Goal: Complete application form

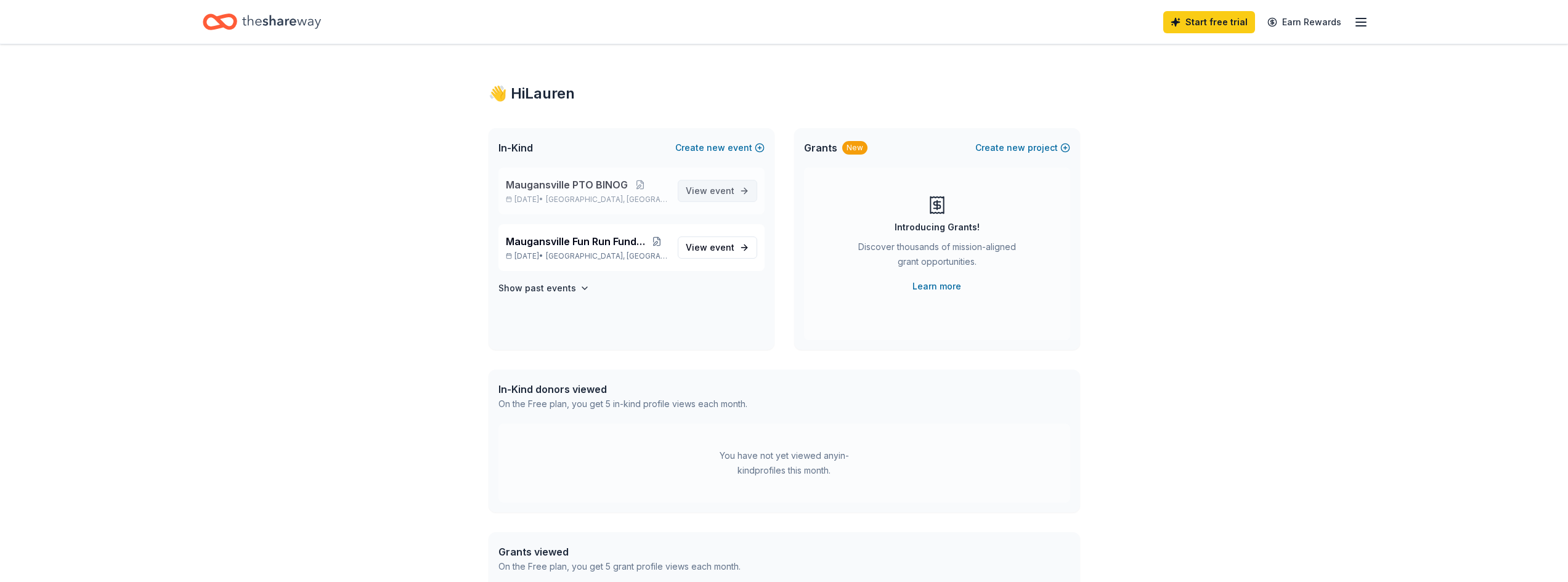
click at [721, 189] on span "event" at bounding box center [722, 190] width 25 height 11
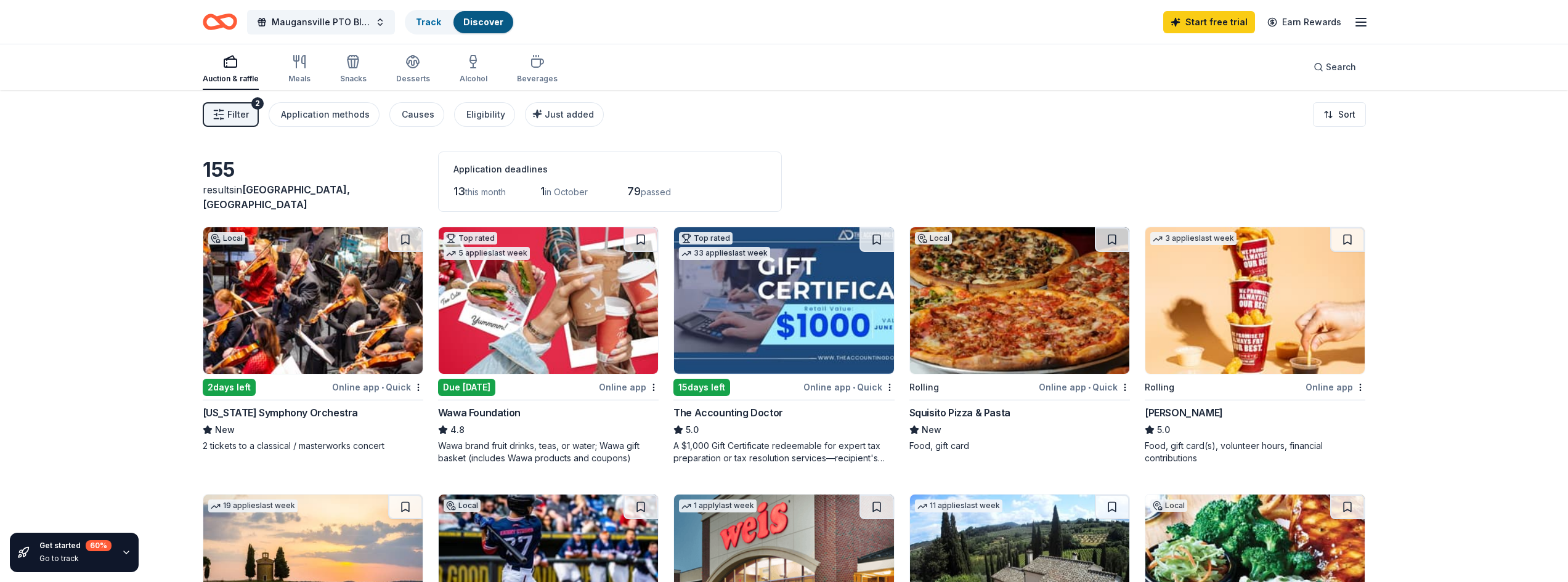
click at [499, 357] on img at bounding box center [548, 300] width 219 height 147
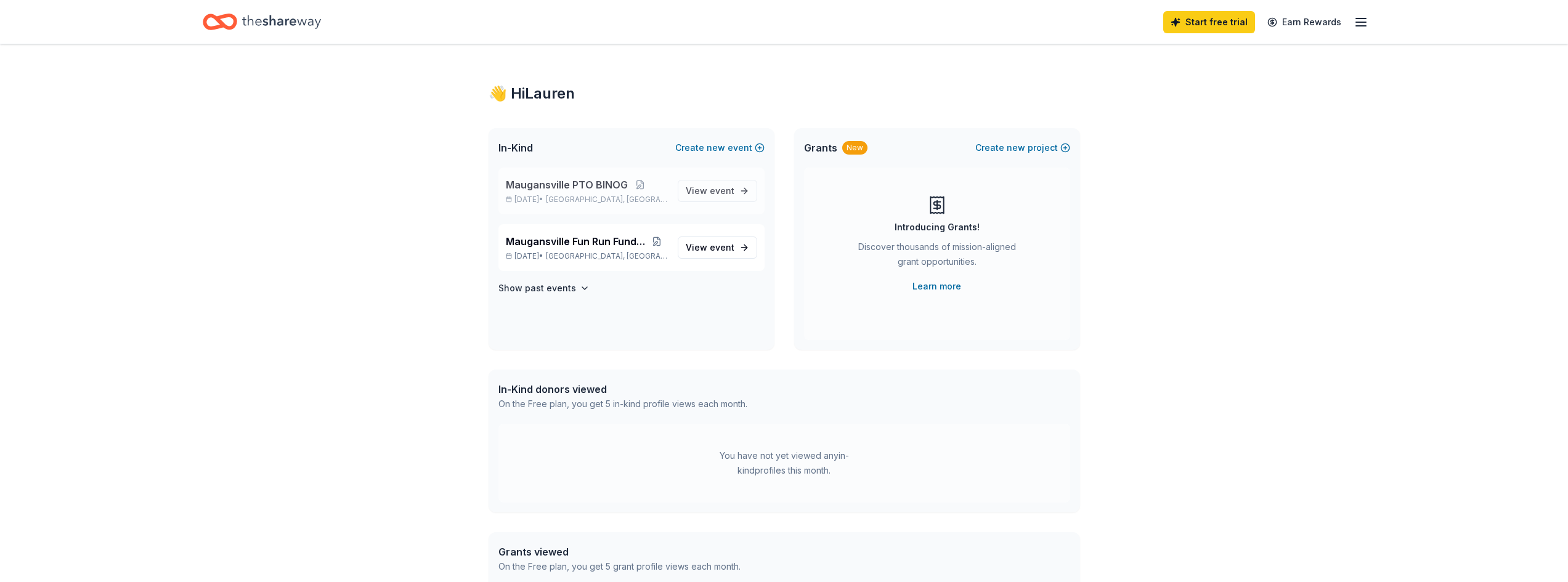
click at [613, 186] on span "Maugansville PTO BINOG" at bounding box center [567, 184] width 122 height 15
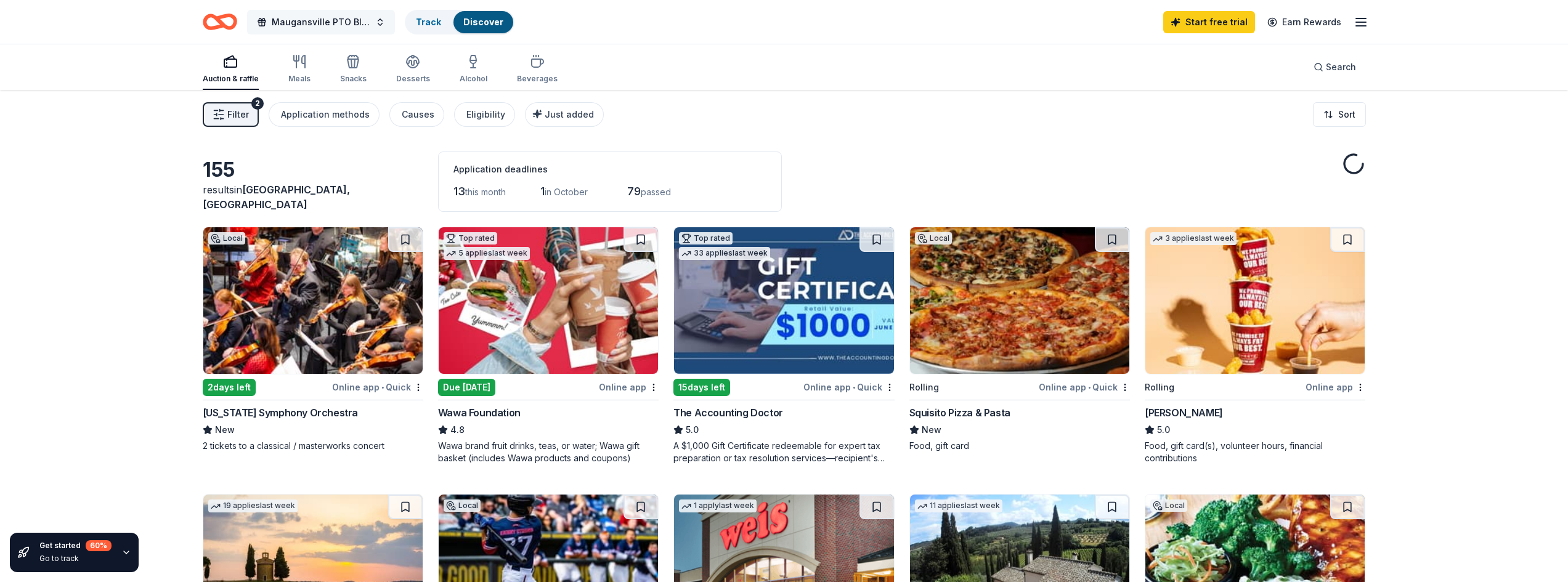
click at [378, 21] on button "Maugansville PTO BINOG" at bounding box center [321, 22] width 148 height 25
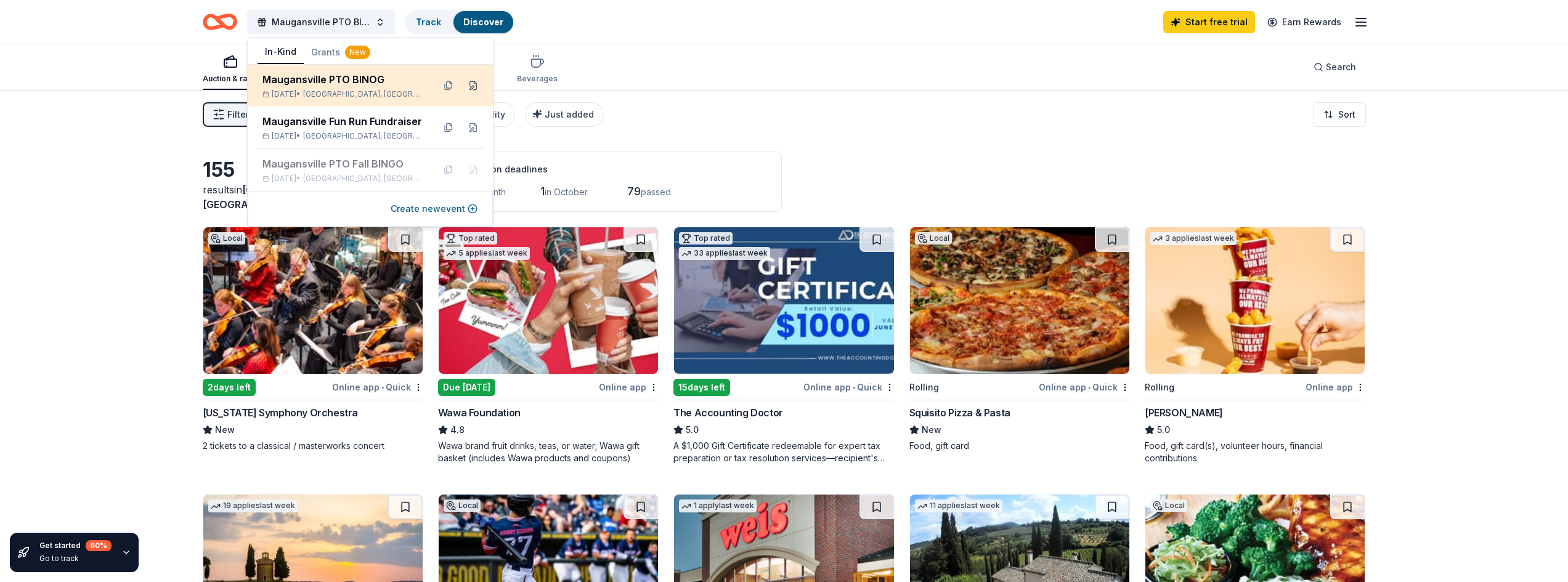
click at [471, 88] on button at bounding box center [473, 85] width 20 height 20
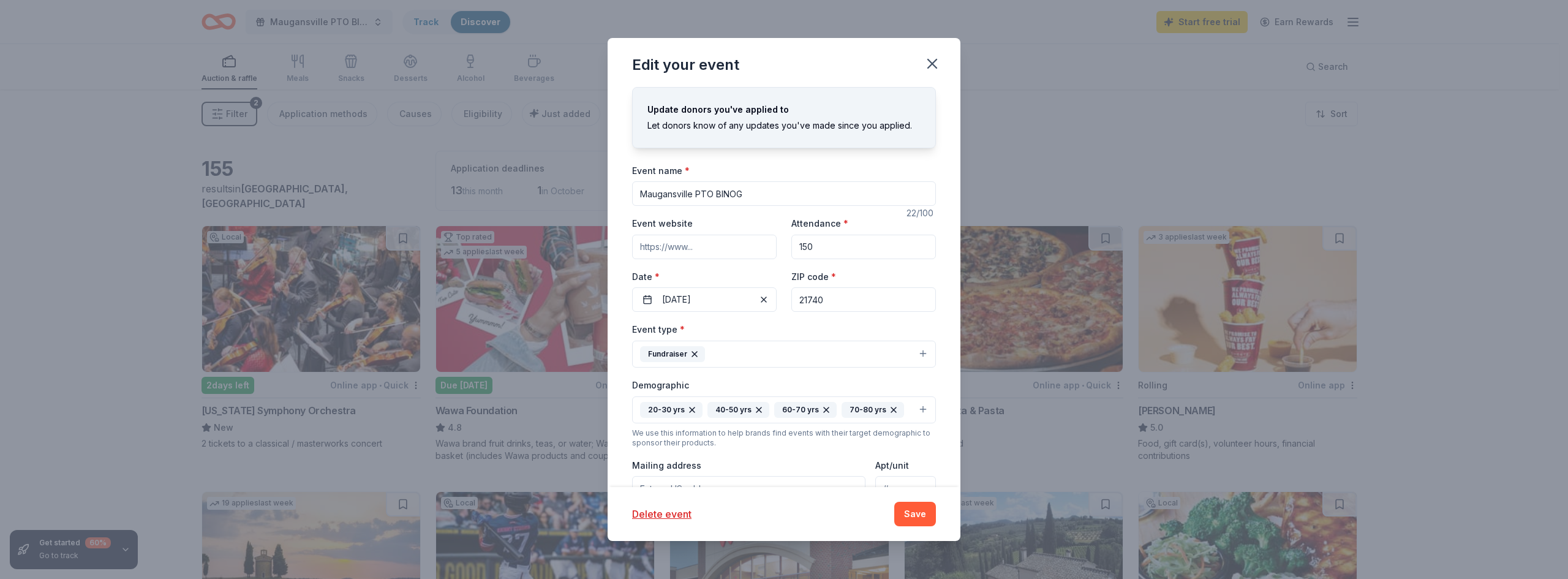
click at [745, 192] on input "Maugansville PTO BINOG" at bounding box center [784, 193] width 304 height 24
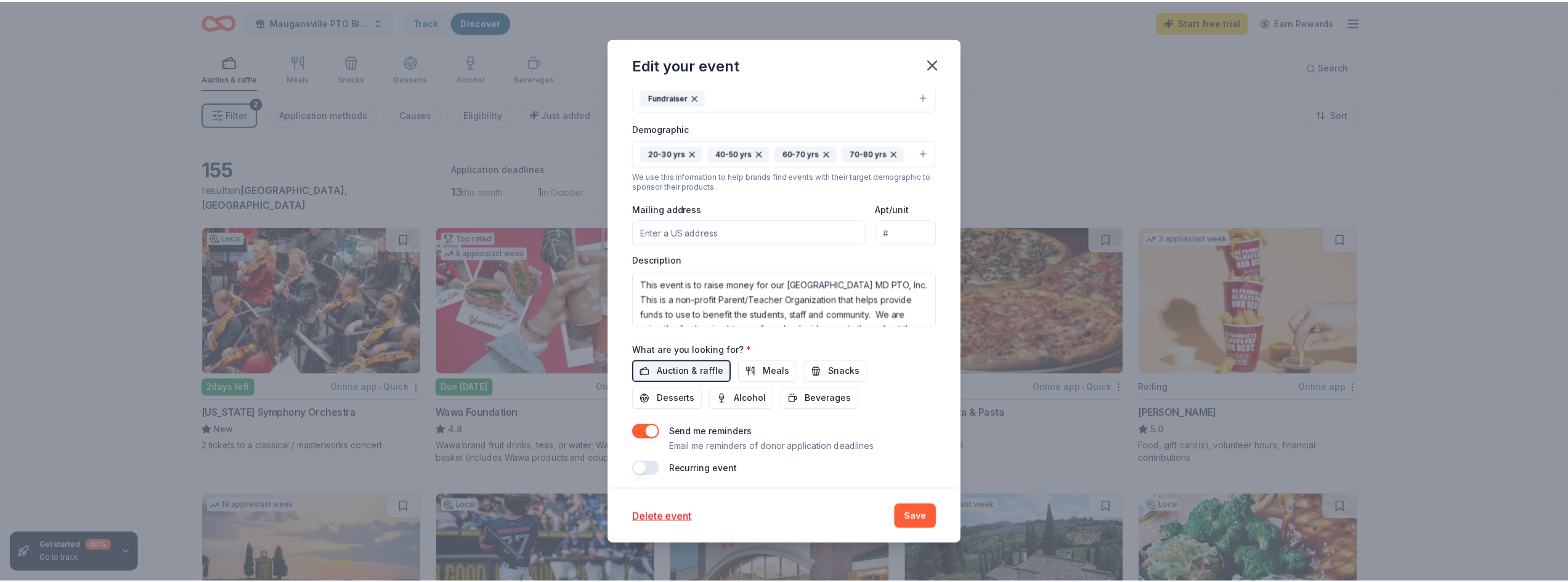
scroll to position [265, 0]
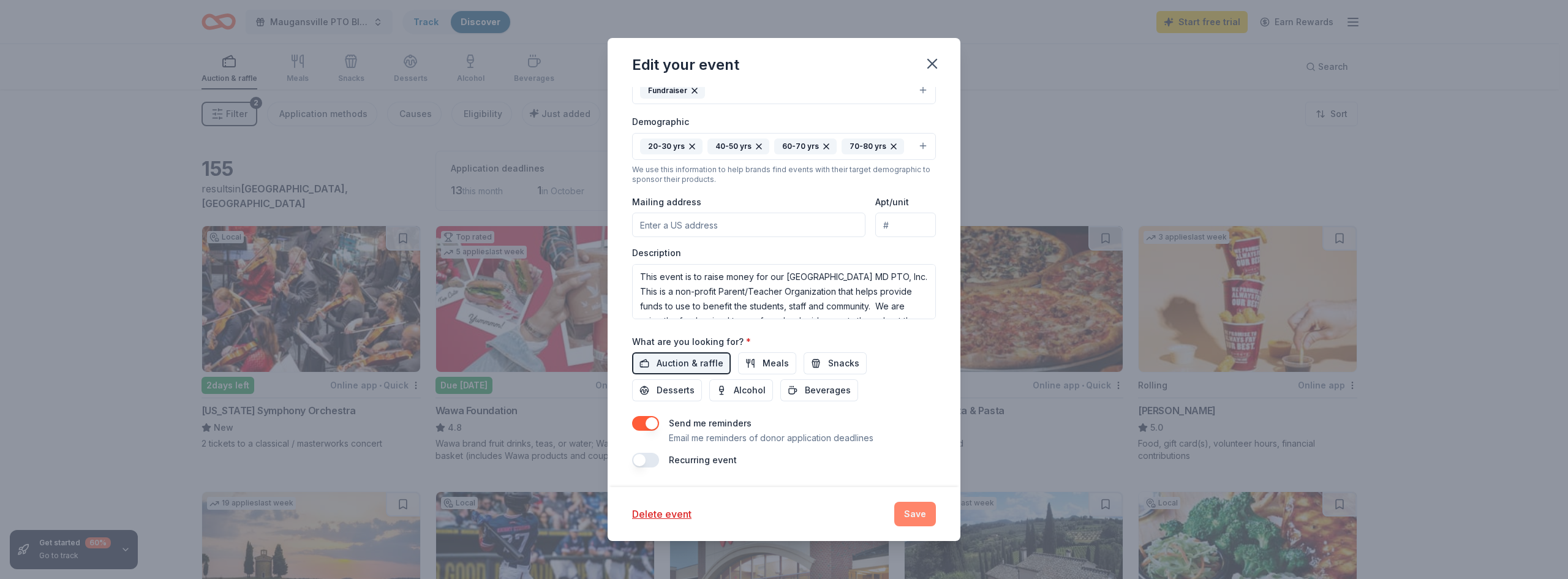
type input "Maugansville PTO BINGO"
click at [929, 521] on button "Save" at bounding box center [915, 514] width 42 height 24
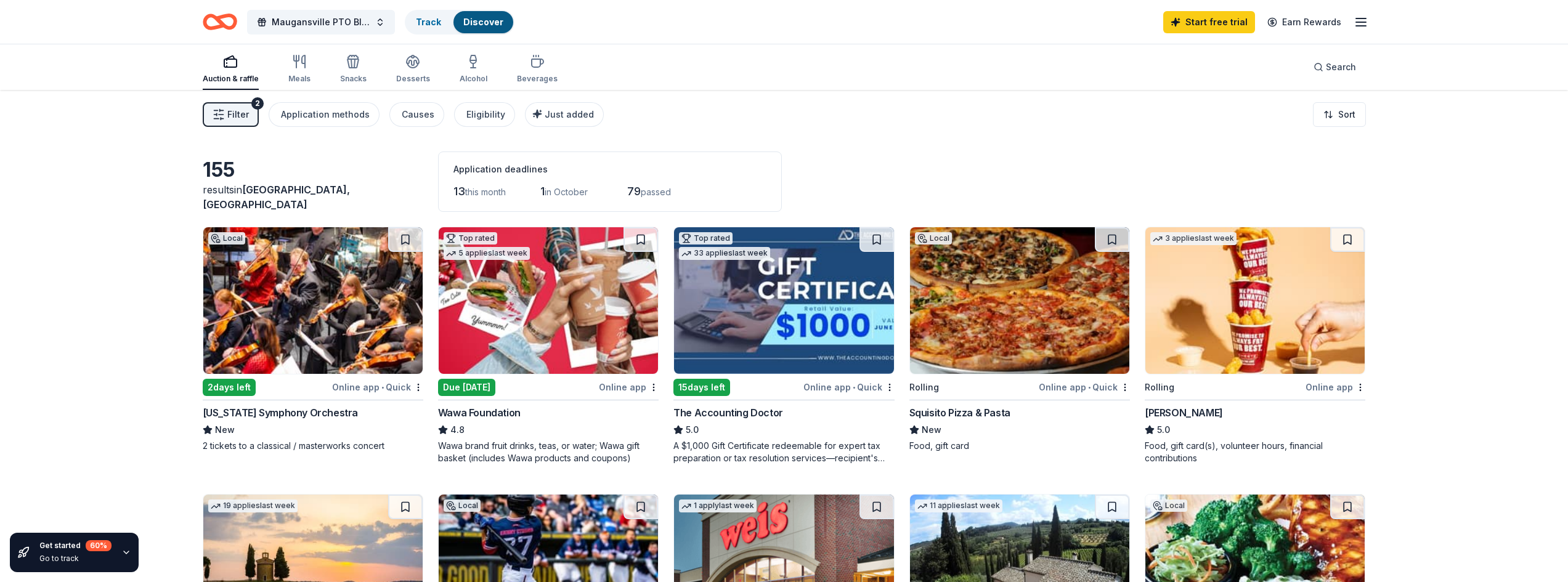
click at [536, 365] on img at bounding box center [548, 300] width 219 height 147
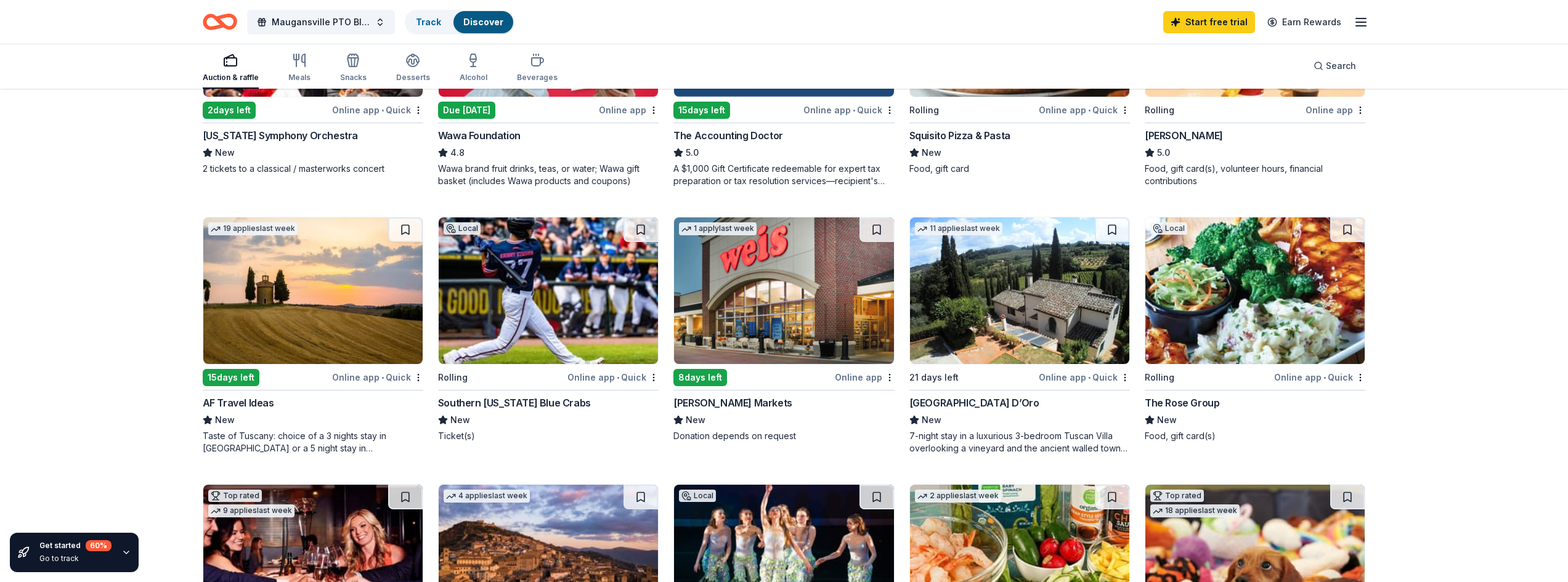
scroll to position [284, 0]
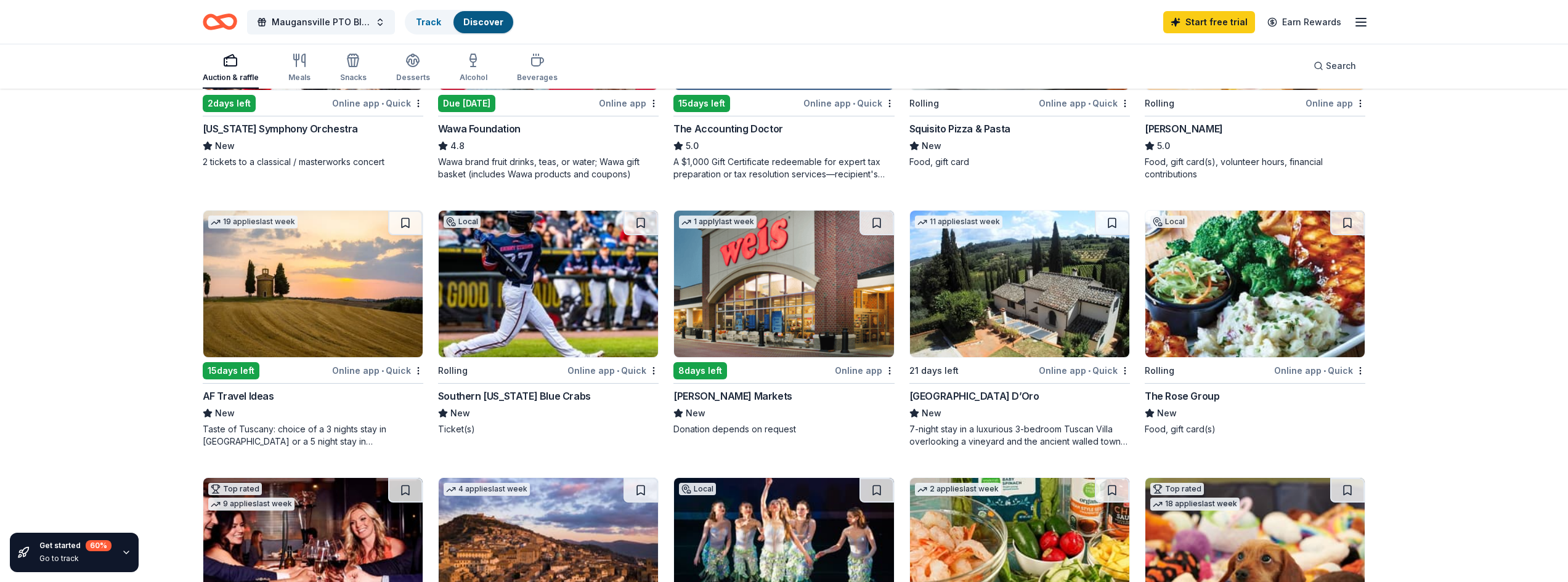
click at [757, 266] on img at bounding box center [783, 284] width 219 height 147
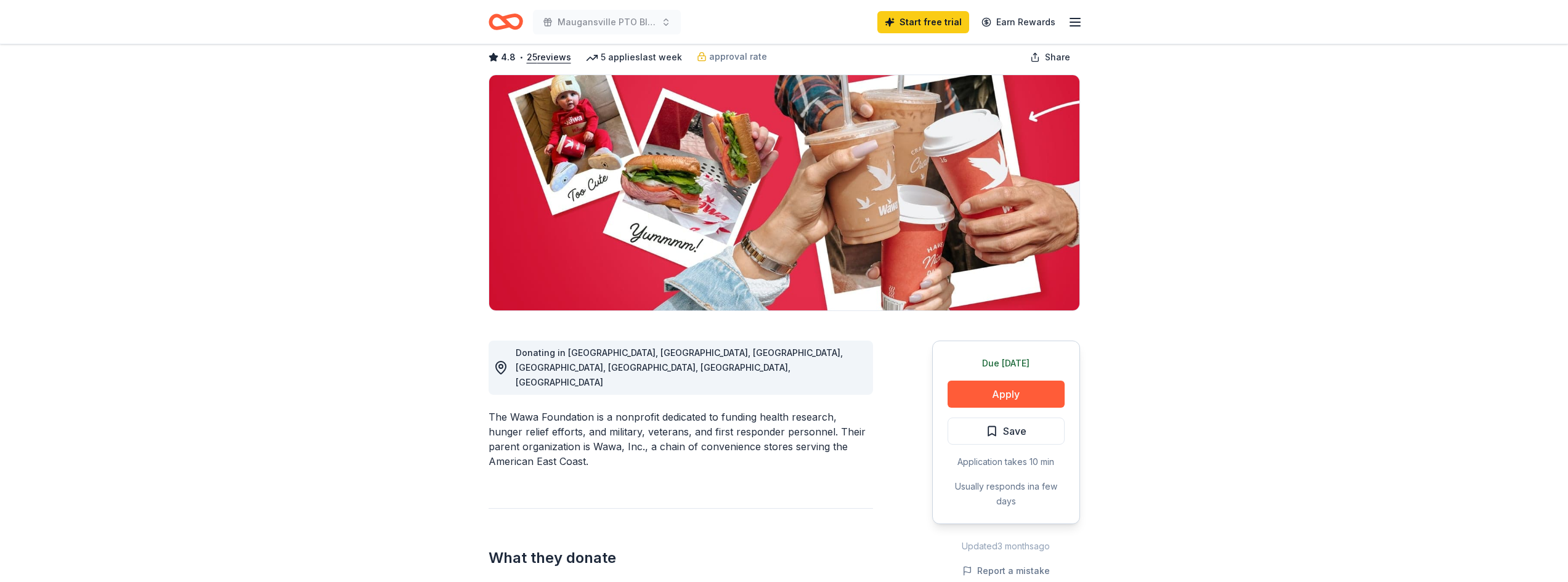
scroll to position [246, 0]
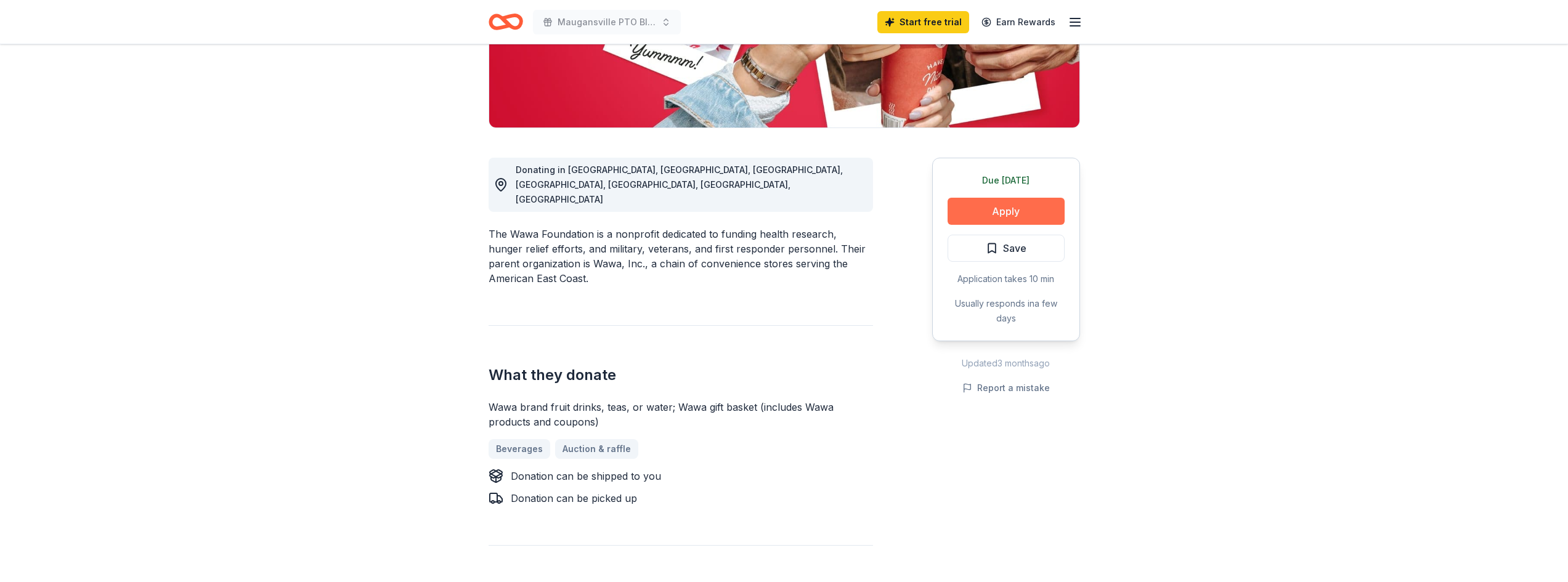
click at [982, 212] on button "Apply" at bounding box center [1005, 211] width 117 height 27
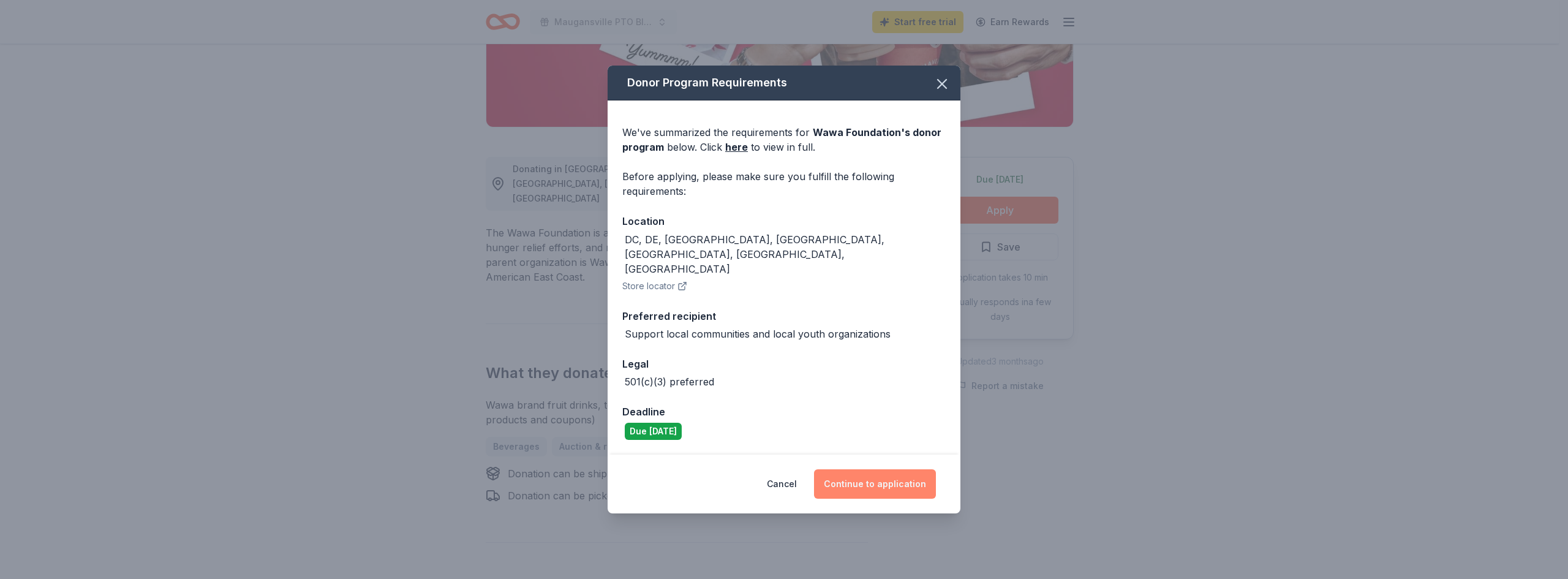
click at [902, 478] on button "Continue to application" at bounding box center [874, 484] width 121 height 29
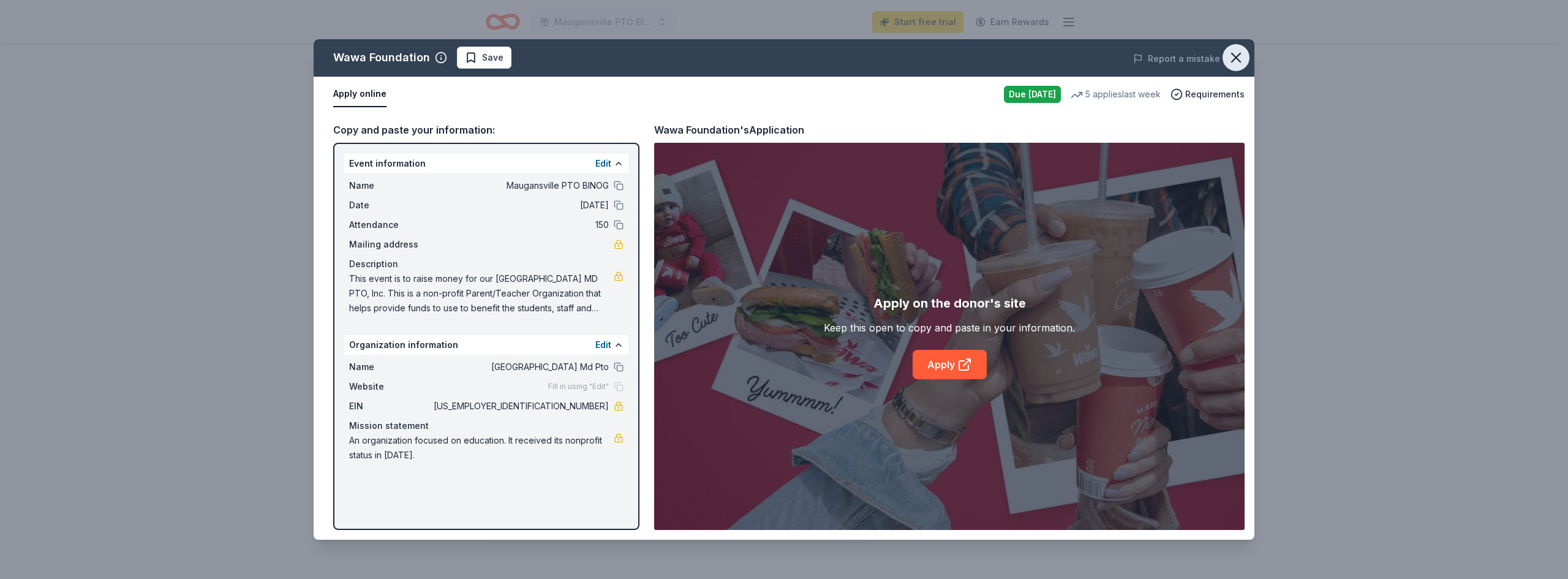
click at [1237, 59] on icon "button" at bounding box center [1236, 57] width 9 height 9
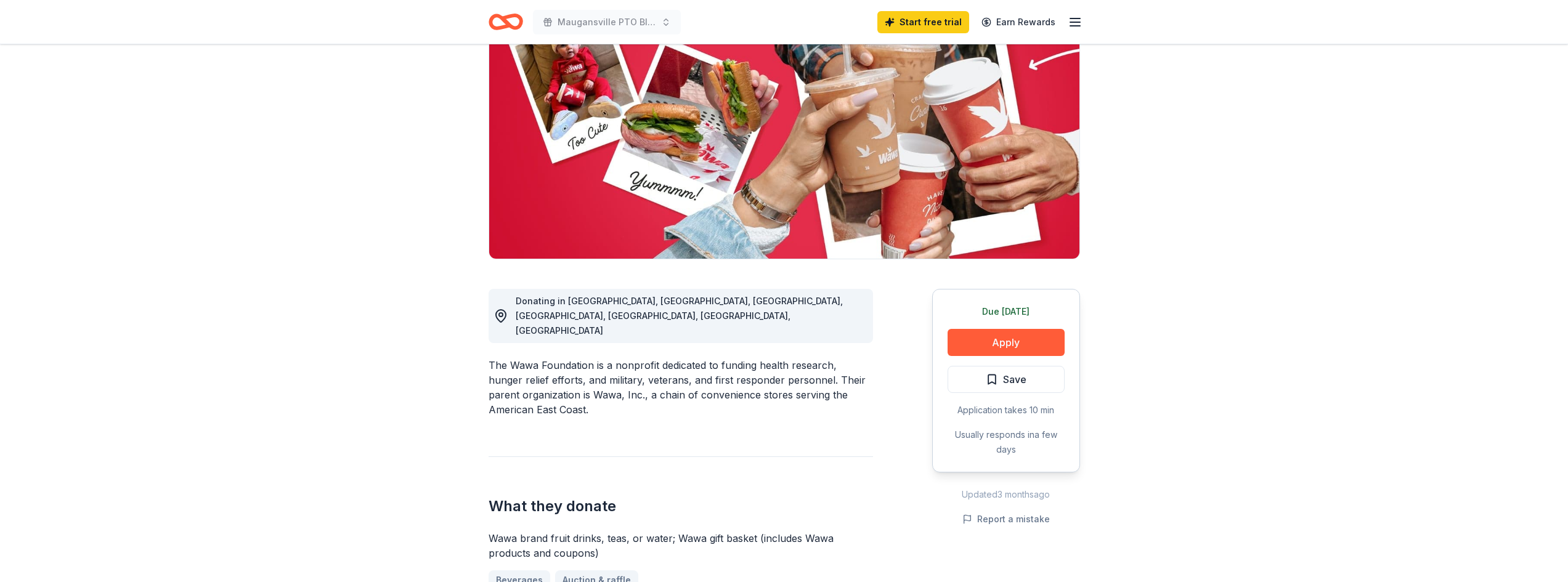
scroll to position [0, 0]
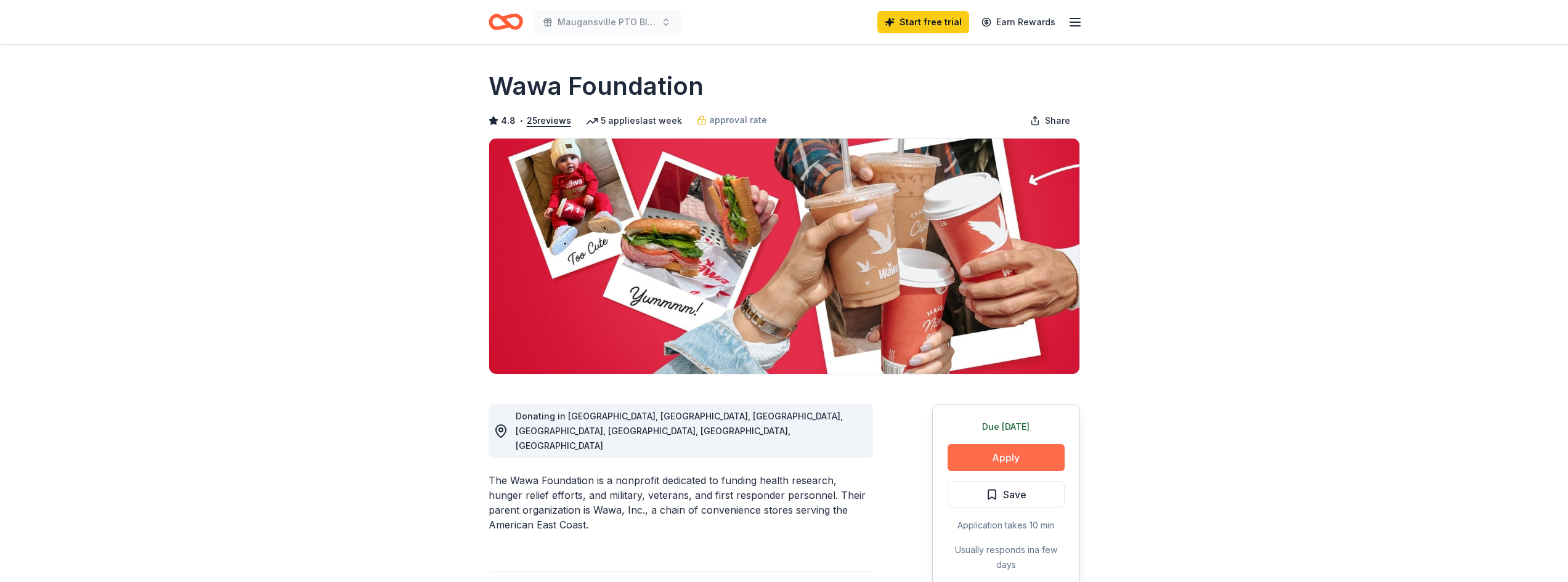
click at [1032, 459] on button "Apply" at bounding box center [1005, 457] width 117 height 27
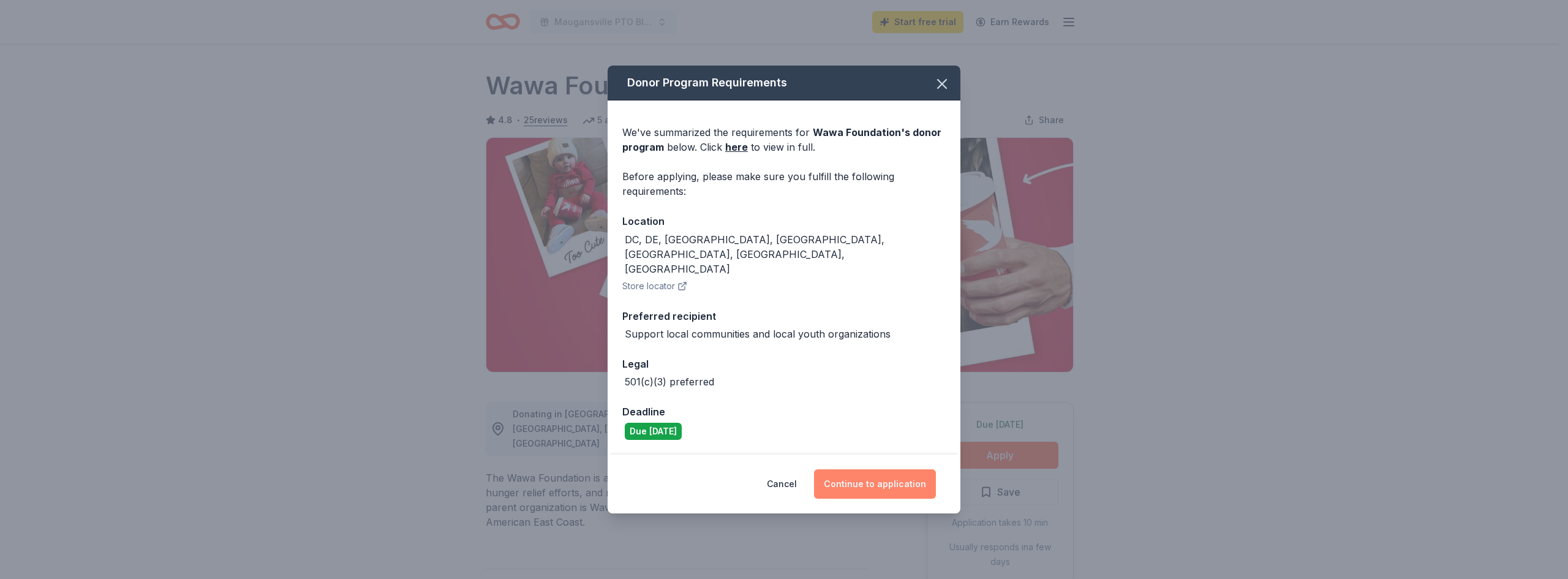
click at [855, 471] on button "Continue to application" at bounding box center [874, 484] width 121 height 29
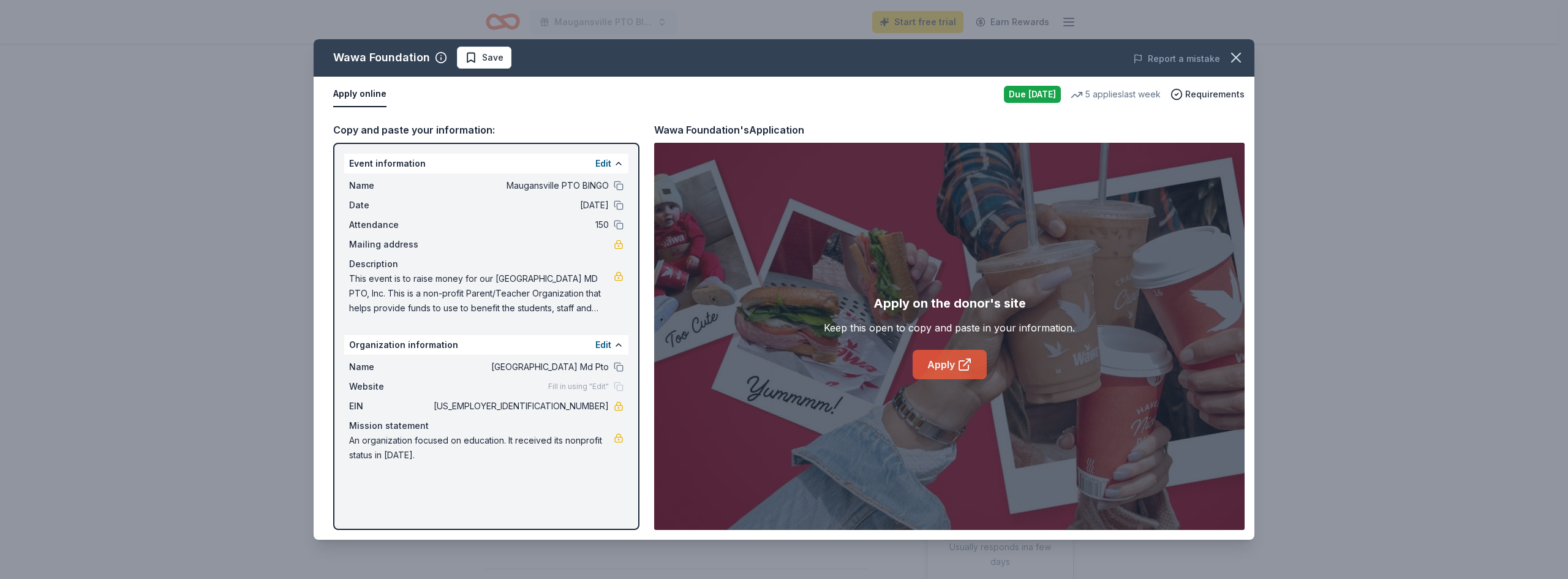
click at [950, 370] on link "Apply" at bounding box center [949, 365] width 74 height 29
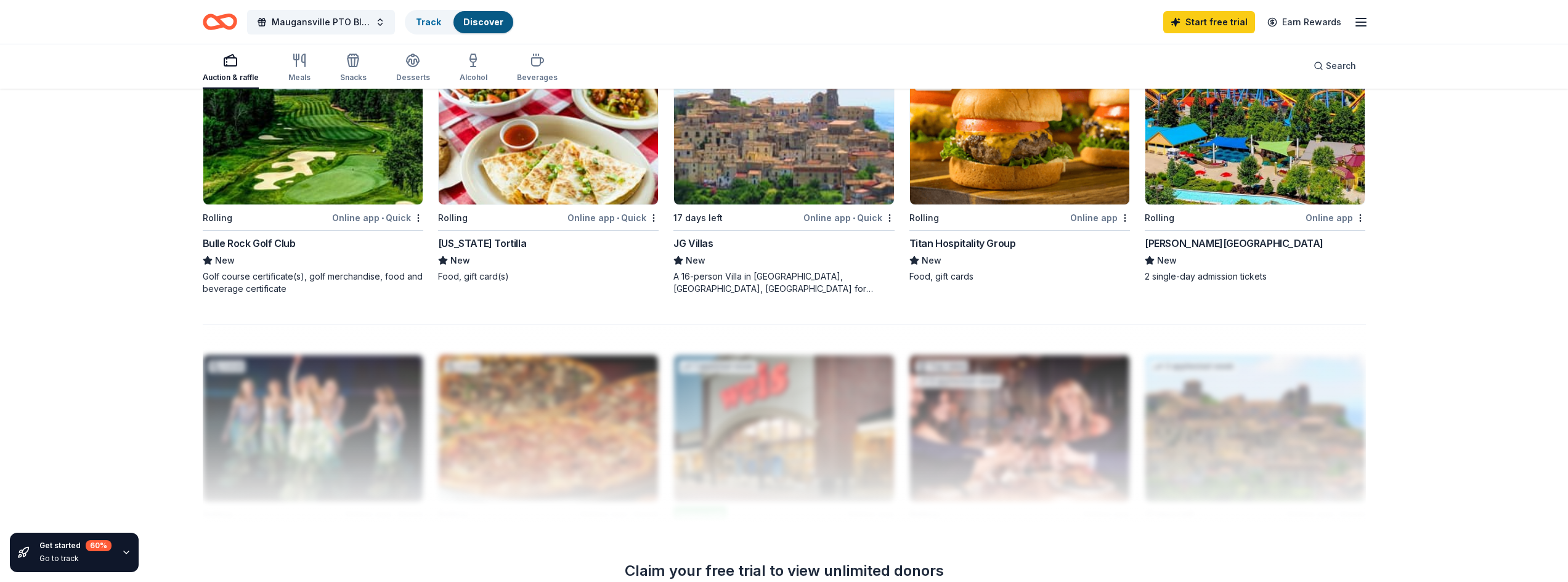
scroll to position [985, 0]
